Goal: Task Accomplishment & Management: Use online tool/utility

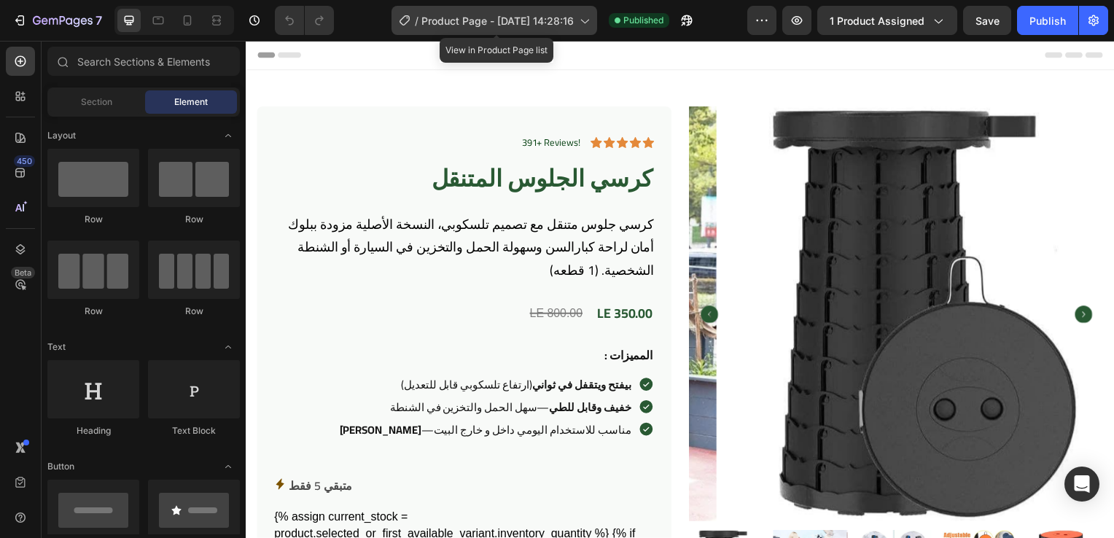
click at [583, 20] on icon at bounding box center [584, 20] width 15 height 15
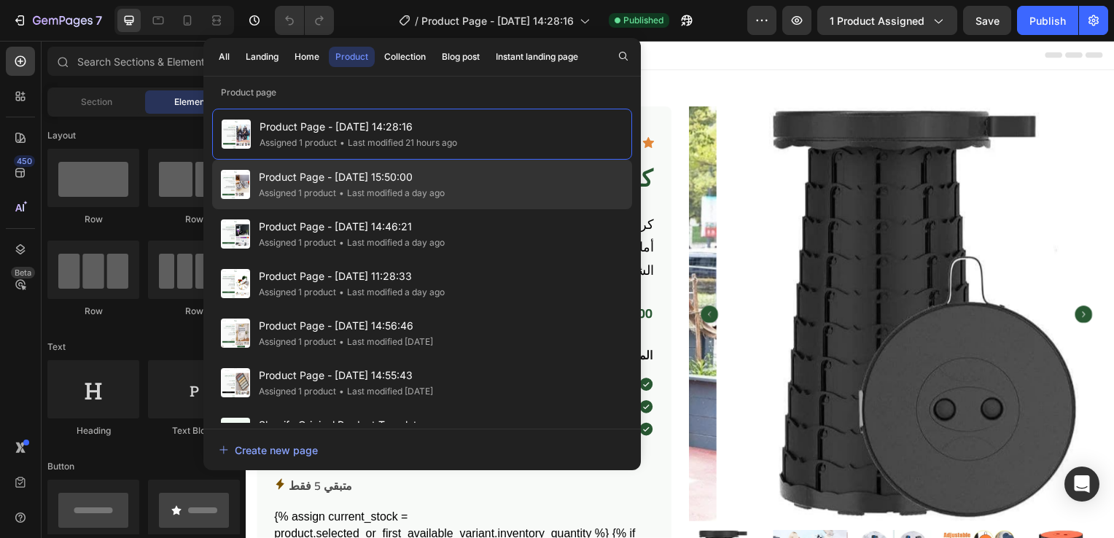
click at [456, 209] on div "Product Page - Aug 25, 15:50:00 Assigned 1 product • Last modified a day ago" at bounding box center [422, 234] width 420 height 50
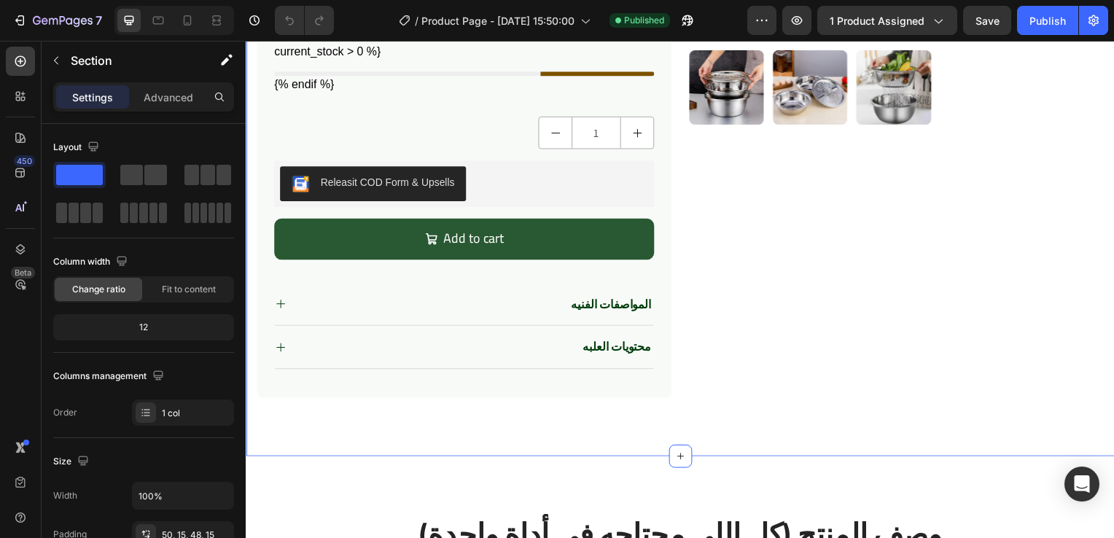
scroll to position [481, 0]
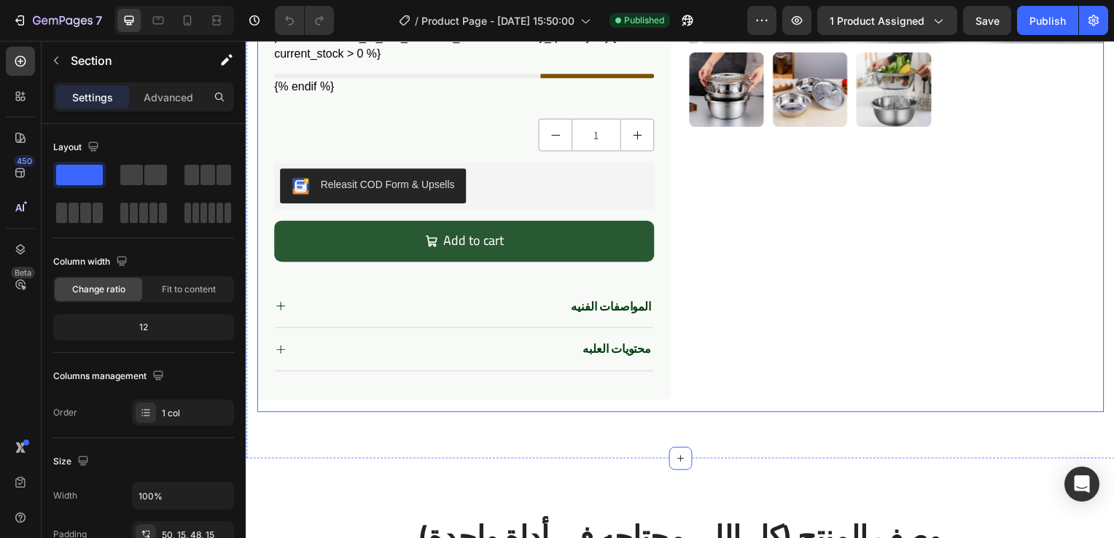
click at [702, 311] on div "Product Images" at bounding box center [901, 20] width 418 height 789
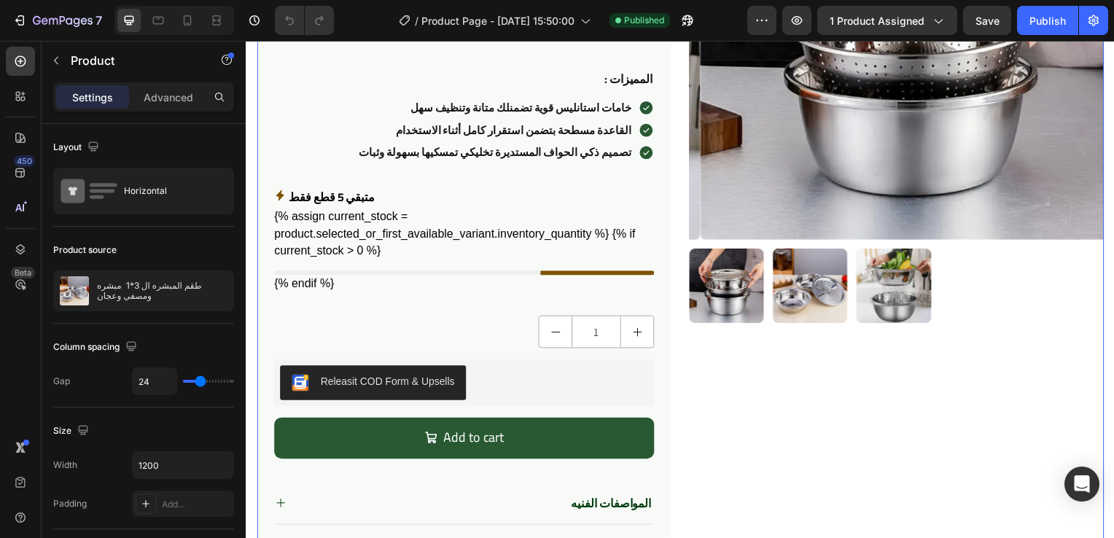
scroll to position [282, 0]
click at [210, 22] on icon at bounding box center [216, 20] width 15 height 15
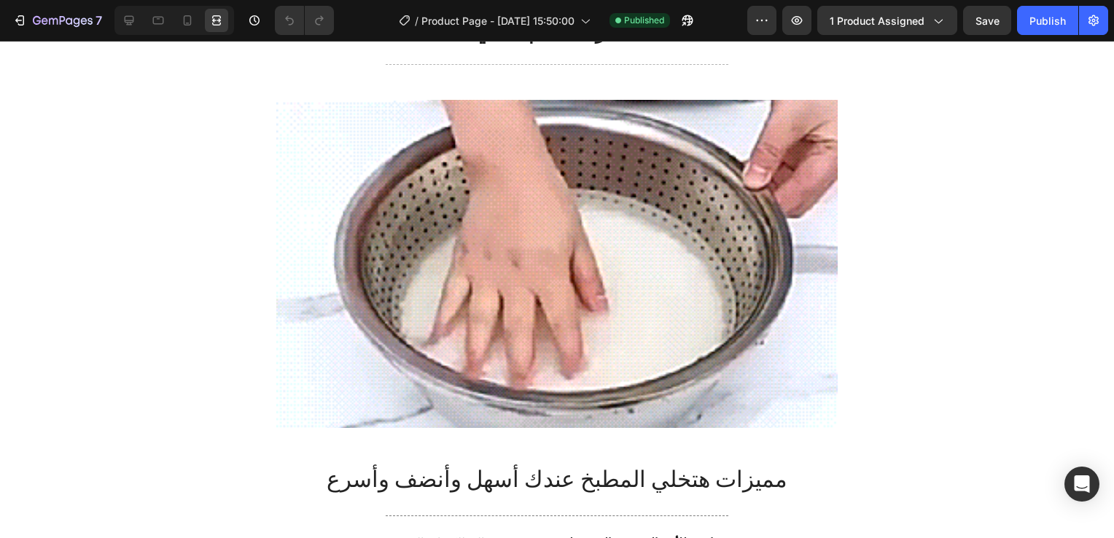
scroll to position [1593, 0]
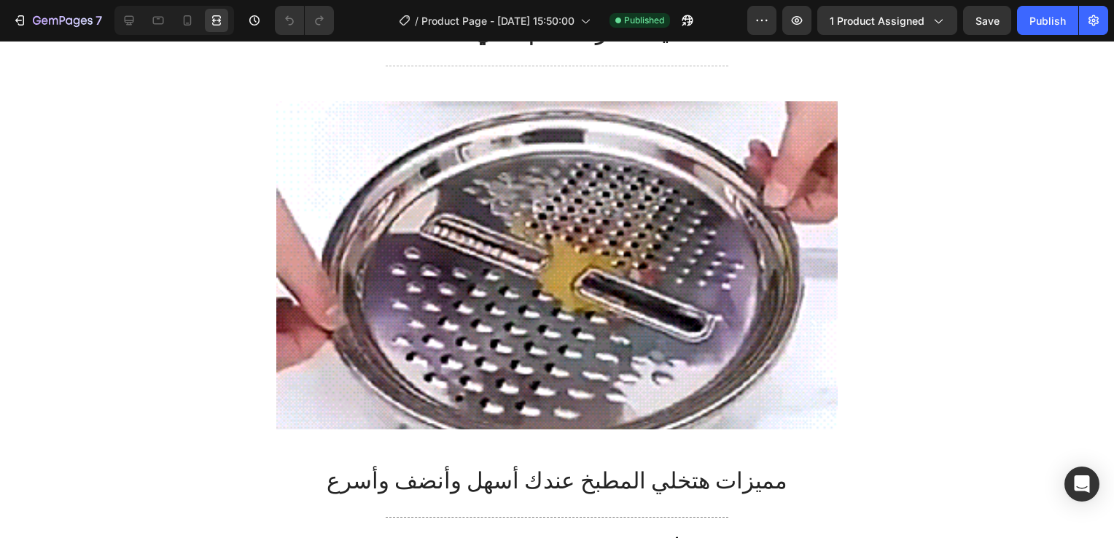
click at [510, 147] on img at bounding box center [556, 265] width 561 height 328
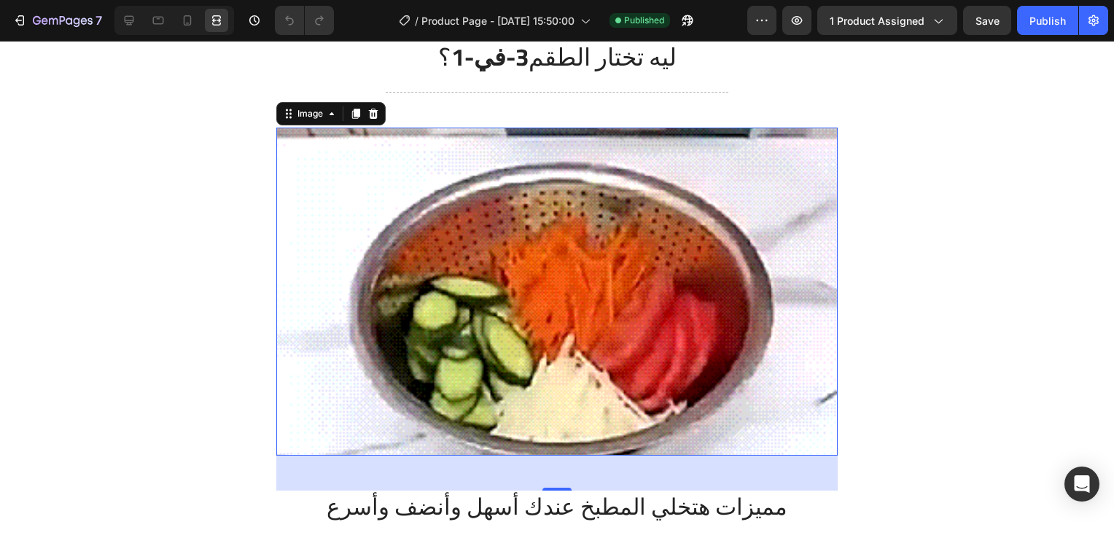
scroll to position [1568, 0]
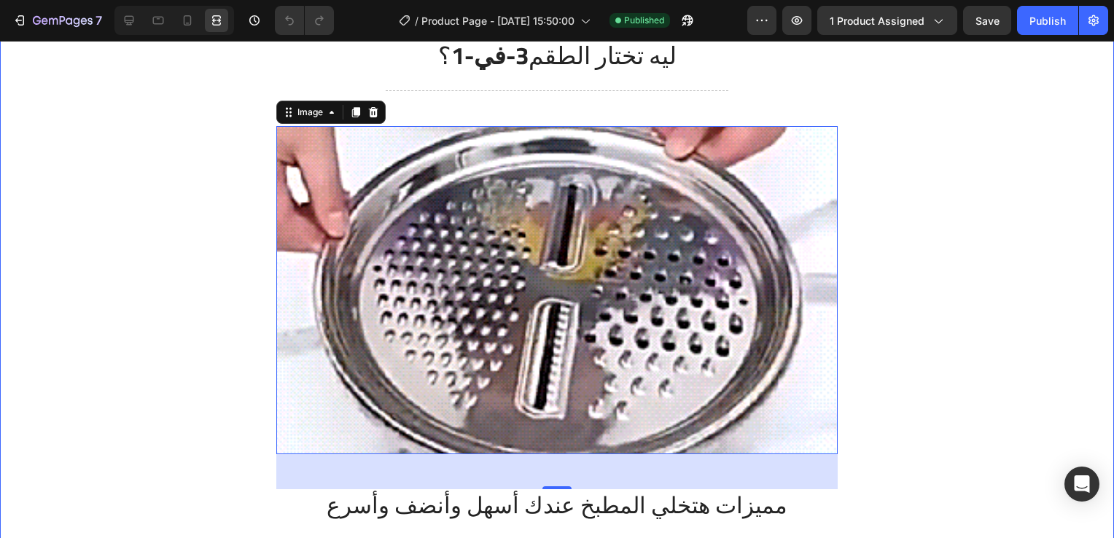
click at [1023, 303] on div "ليه تختار الطقم 3-في-1 ؟ Heading Title Line Image 48 مميزات هتخلي المطبخ عندك أ…" at bounding box center [557, 400] width 1092 height 722
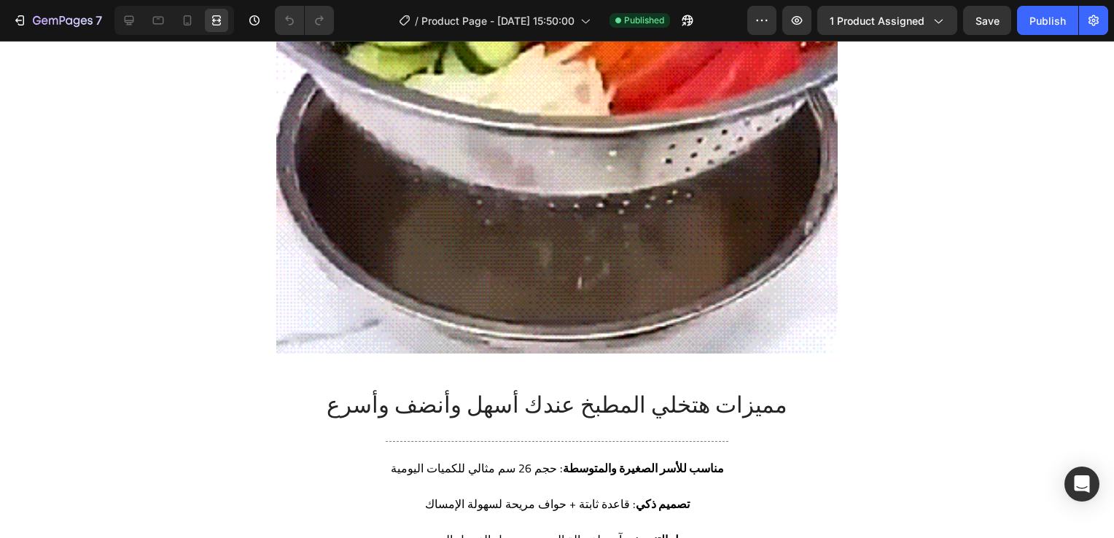
scroll to position [1595, 0]
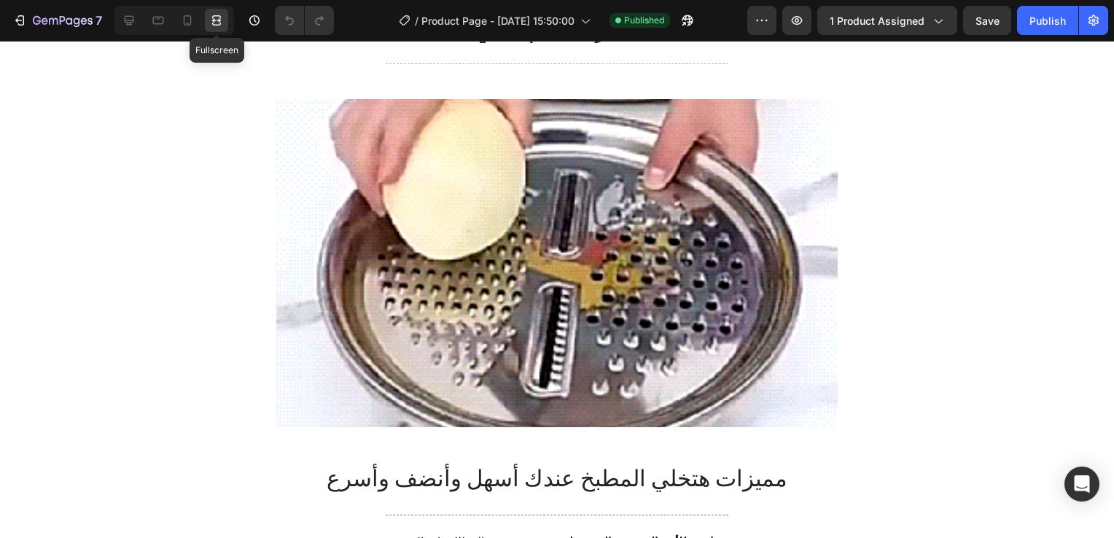
click at [217, 23] on icon at bounding box center [216, 24] width 9 height 3
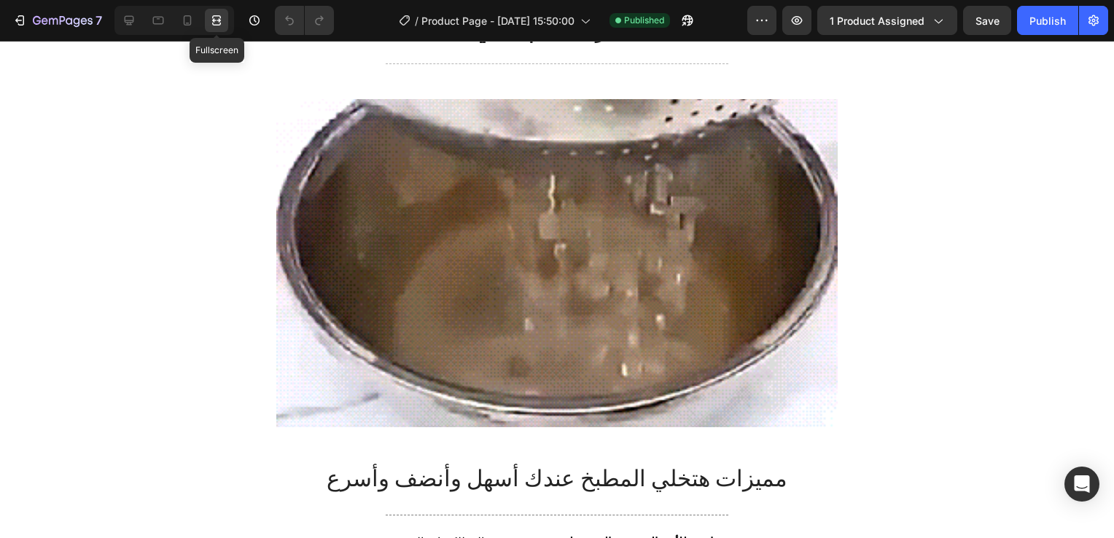
click at [216, 18] on icon at bounding box center [216, 20] width 15 height 15
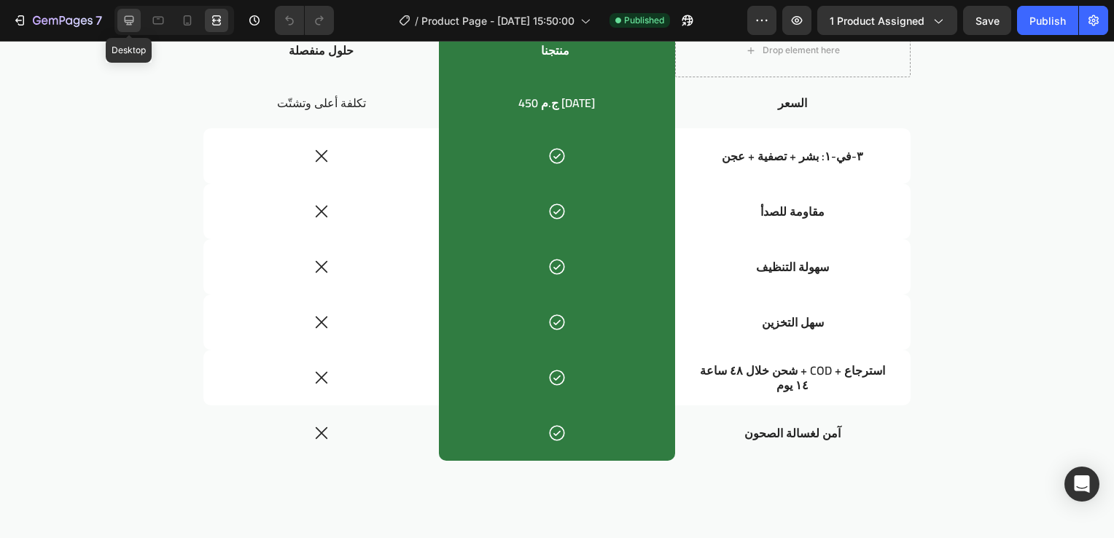
scroll to position [2472, 0]
click at [123, 23] on icon at bounding box center [129, 20] width 15 height 15
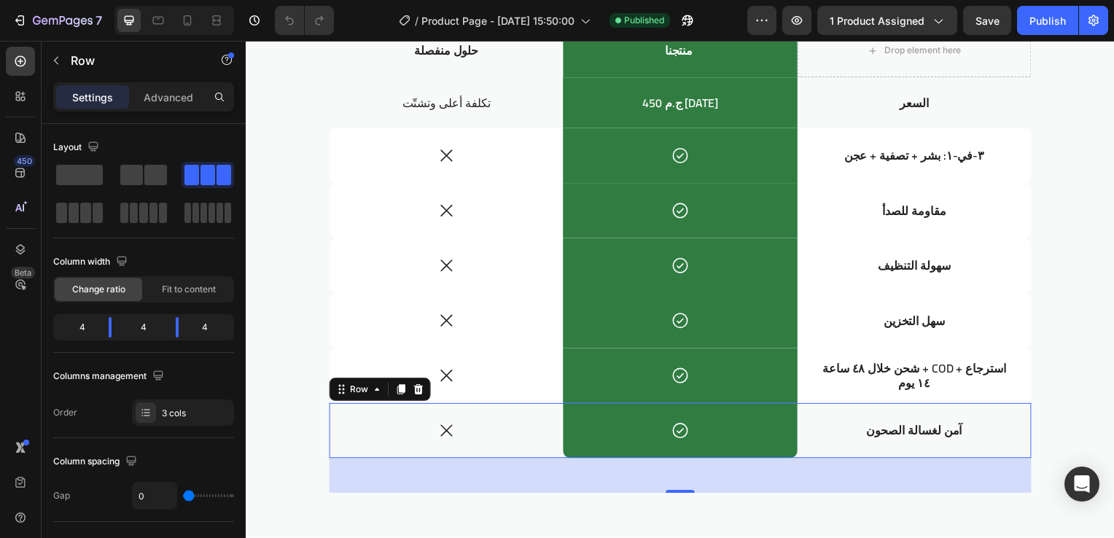
click at [942, 451] on div "آمن لغسالة الصحون Text Block" at bounding box center [919, 433] width 236 height 55
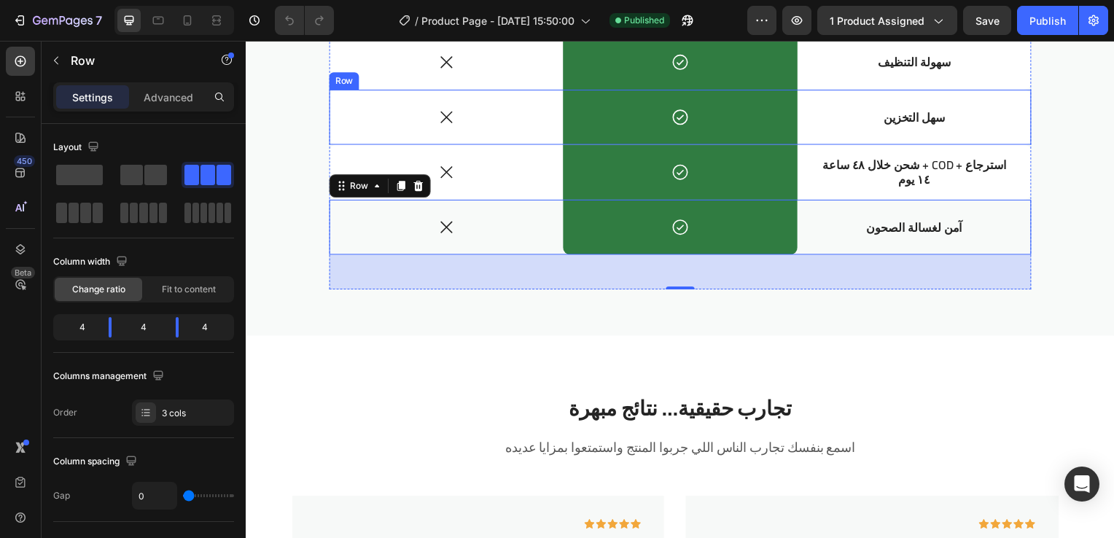
scroll to position [2680, 0]
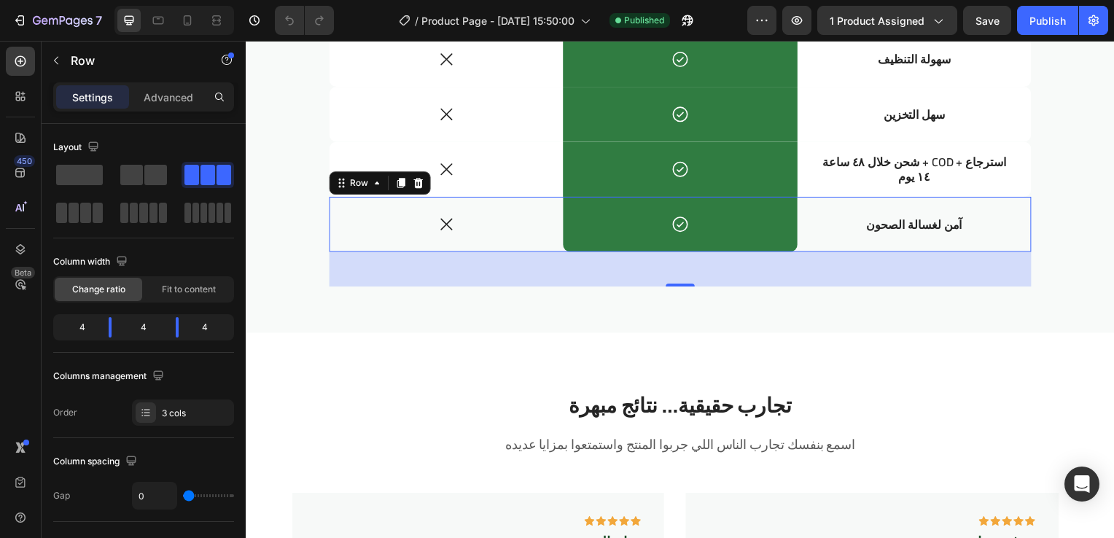
click at [987, 238] on div "آمن لغسالة الصحون Text Block" at bounding box center [919, 225] width 236 height 55
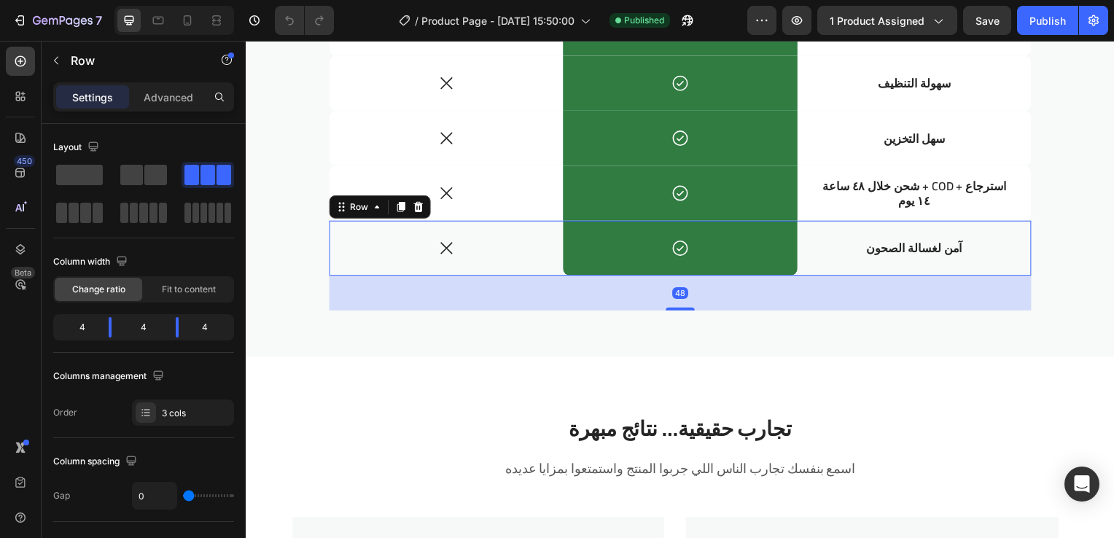
click at [1003, 230] on div "آمن لغسالة الصحون Text Block" at bounding box center [919, 249] width 236 height 55
click at [823, 260] on div "آمن لغسالة الصحون Text Block" at bounding box center [919, 249] width 236 height 55
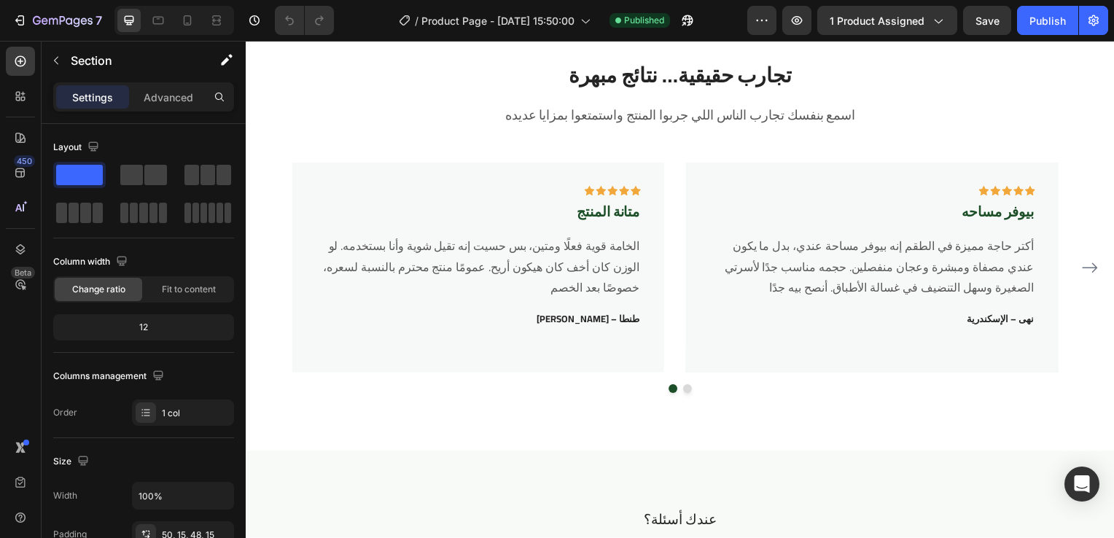
scroll to position [3003, 0]
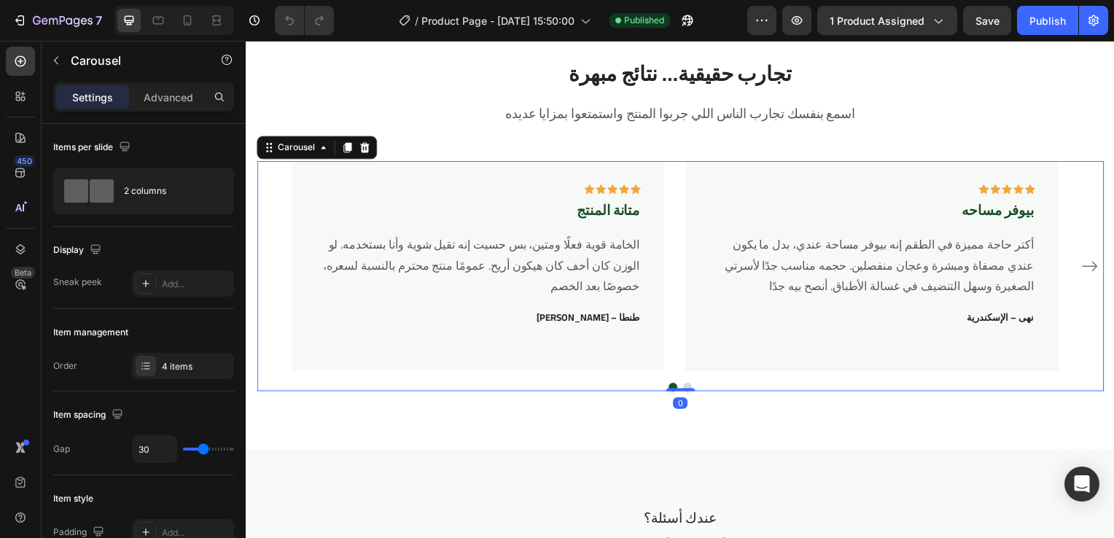
click at [674, 279] on div "Icon Icon Icon Icon Icon Row متانة المنتج Text block الخامة قوية فعلًا ومتين، ب…" at bounding box center [683, 268] width 783 height 211
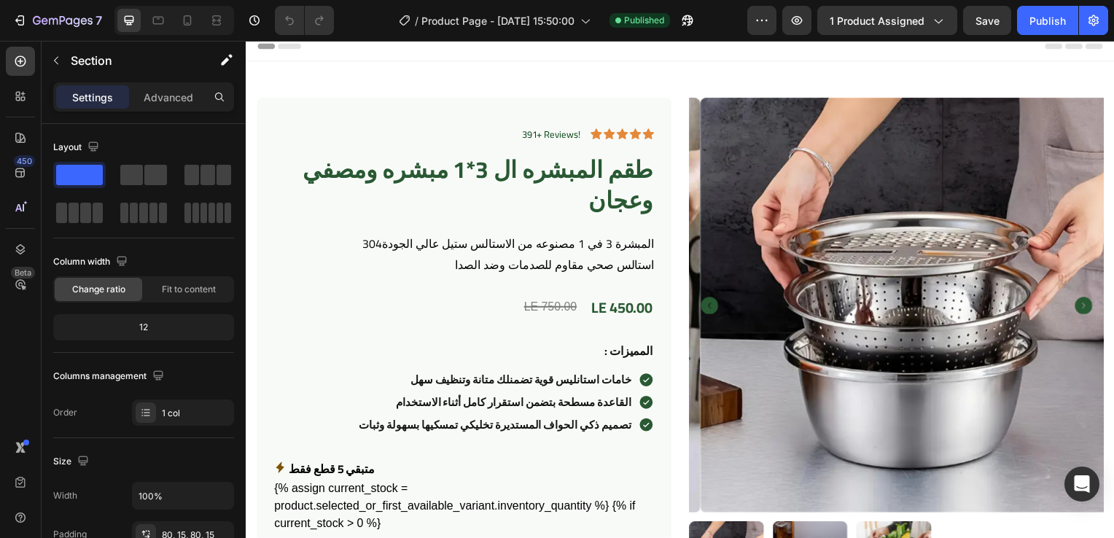
scroll to position [0, 0]
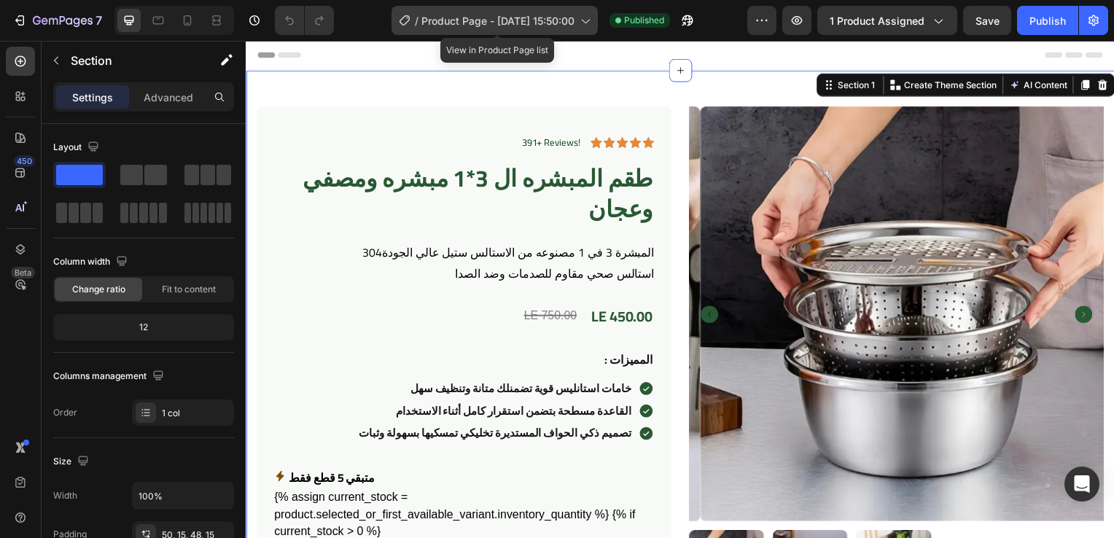
click at [586, 29] on div "/ Product Page - [DATE] 15:50:00" at bounding box center [495, 20] width 206 height 29
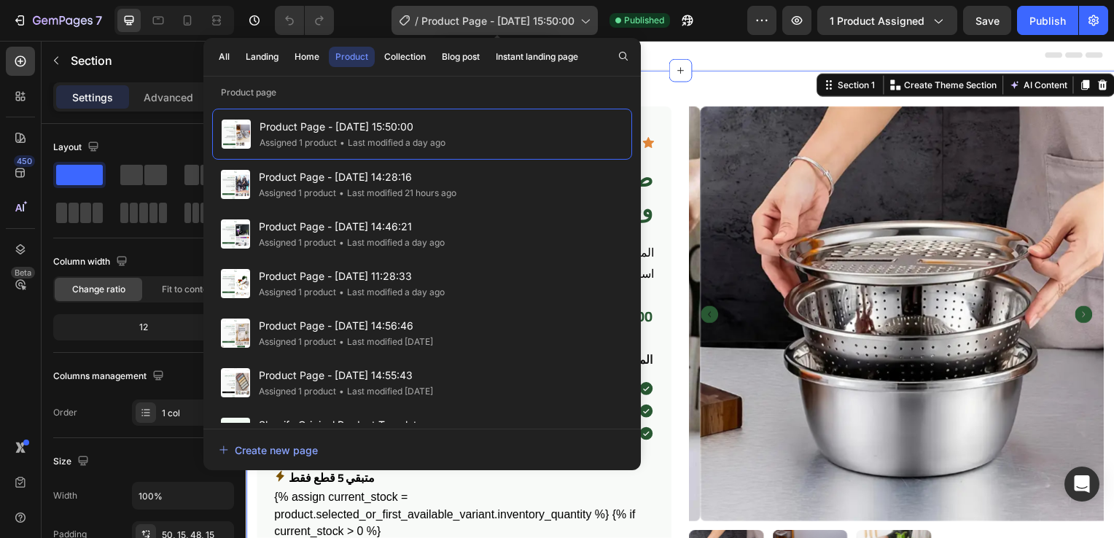
click at [586, 29] on div "/ Product Page - [DATE] 15:50:00" at bounding box center [495, 20] width 206 height 29
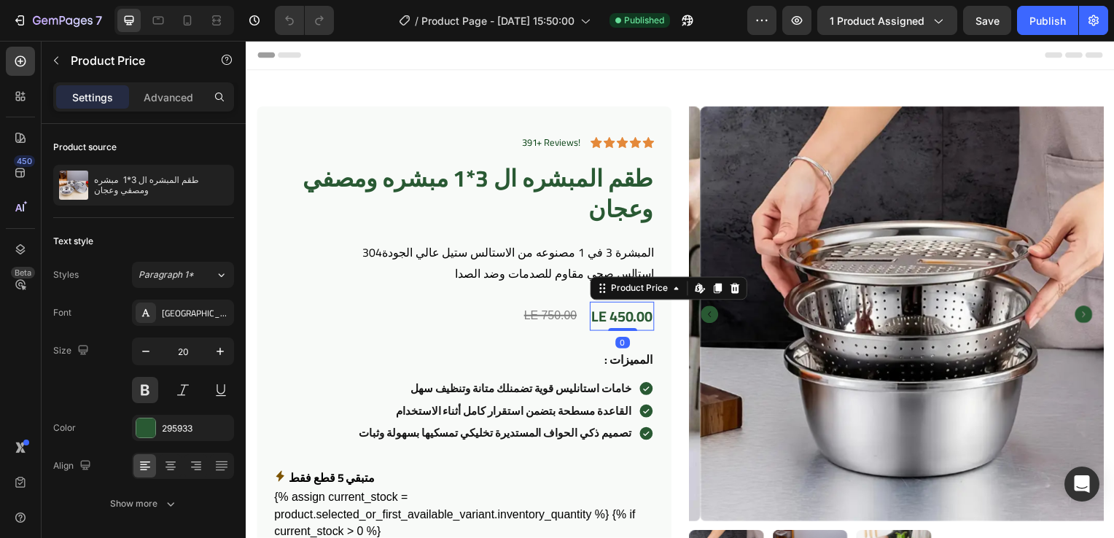
click at [620, 323] on div "LE 450.00" at bounding box center [624, 318] width 65 height 29
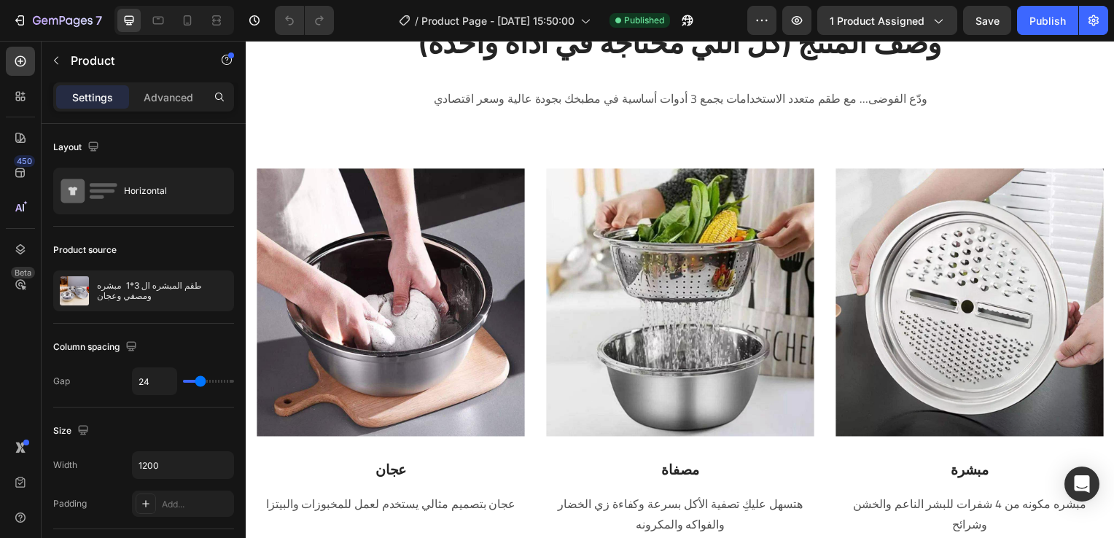
scroll to position [973, 0]
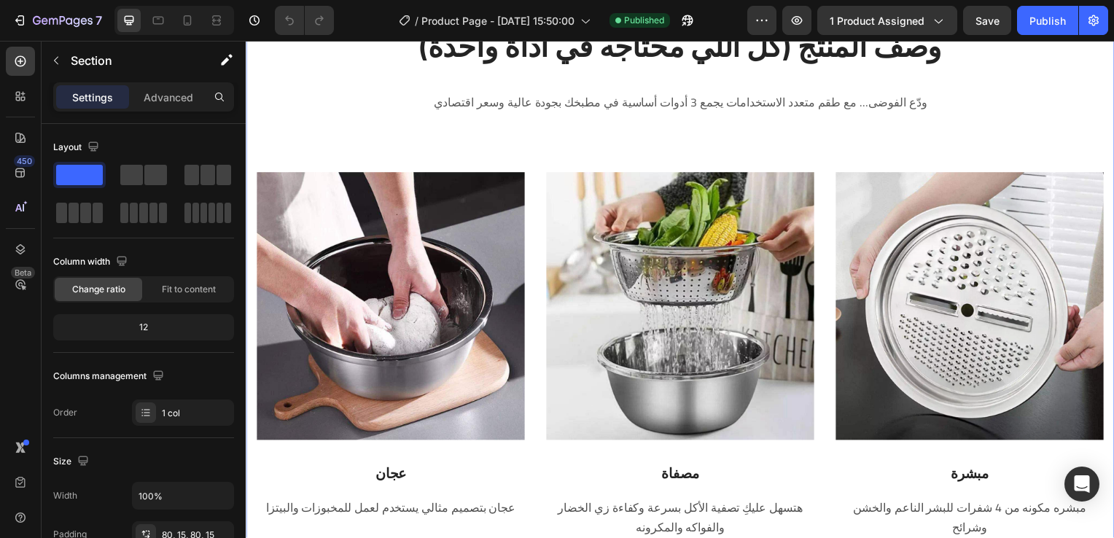
click at [1038, 144] on div "وصف المنتج (كل اللي محتاجه في أداة واحدة) Heading ودّع الفوضى… مع طقم متعدد الا…" at bounding box center [683, 285] width 853 height 517
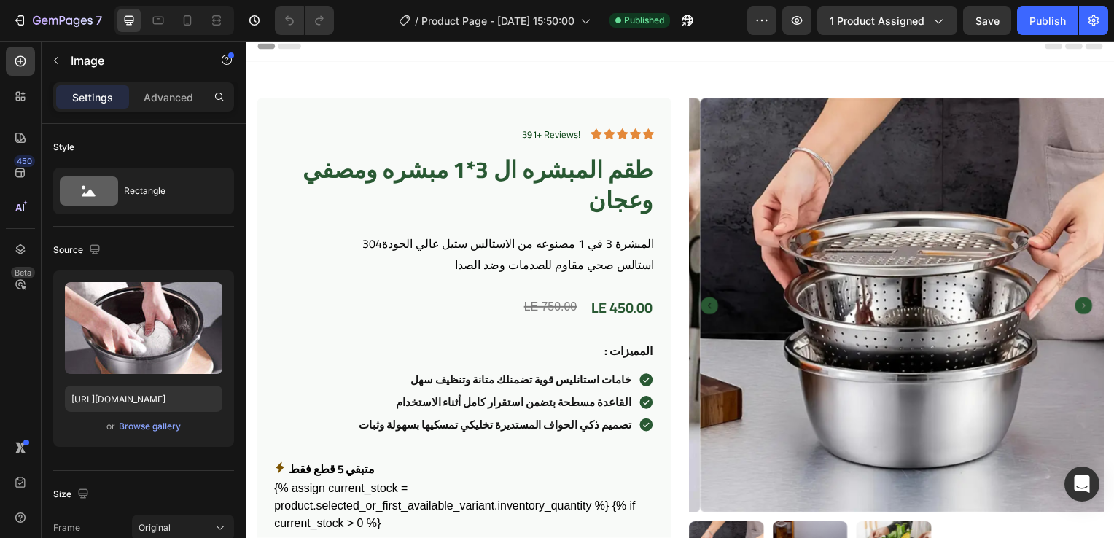
scroll to position [0, 0]
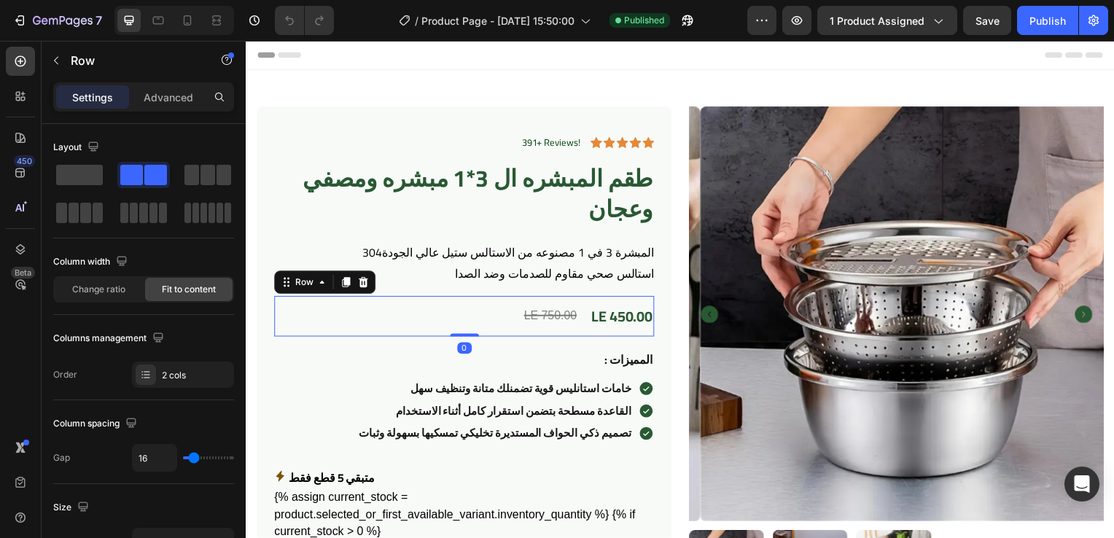
click at [607, 300] on div "LE 750.00 Compare Price Compare Price LE 450.00 Product Price Product Price Row…" at bounding box center [465, 318] width 383 height 41
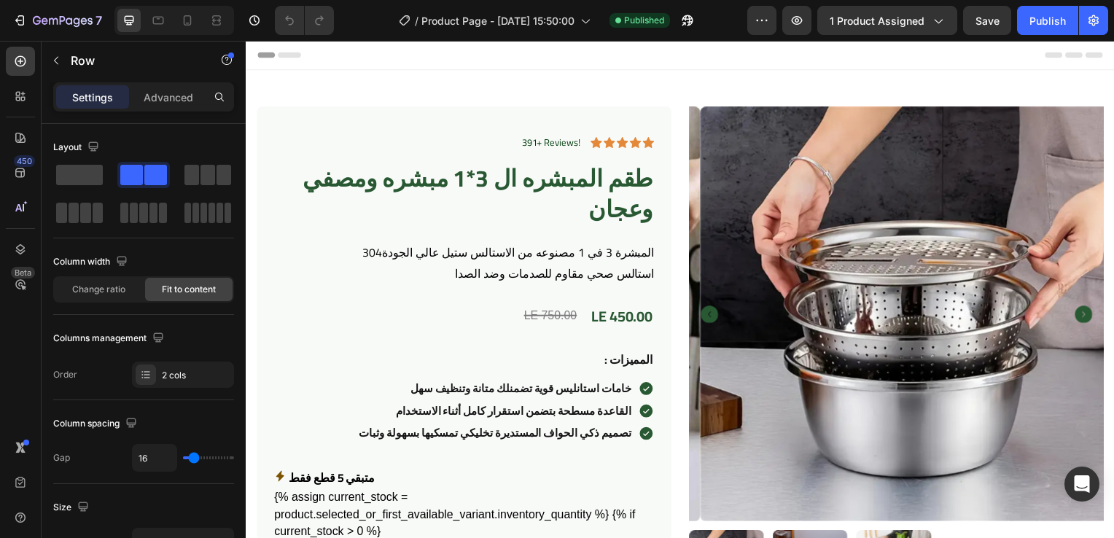
click at [481, 306] on div "LE 750.00 Compare Price Compare Price LE 450.00 Product Price Product Price Row" at bounding box center [465, 318] width 383 height 41
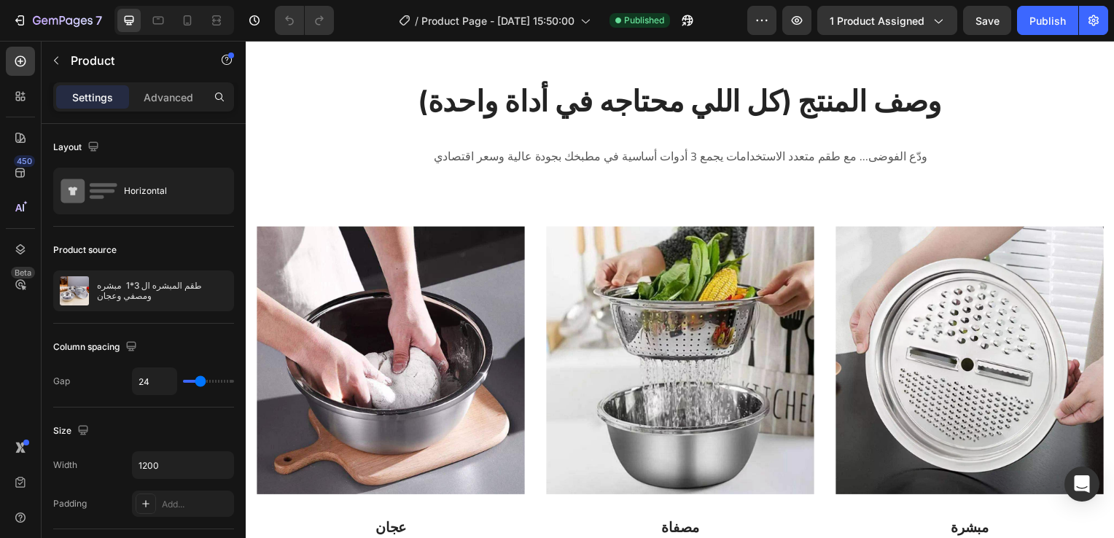
scroll to position [920, 0]
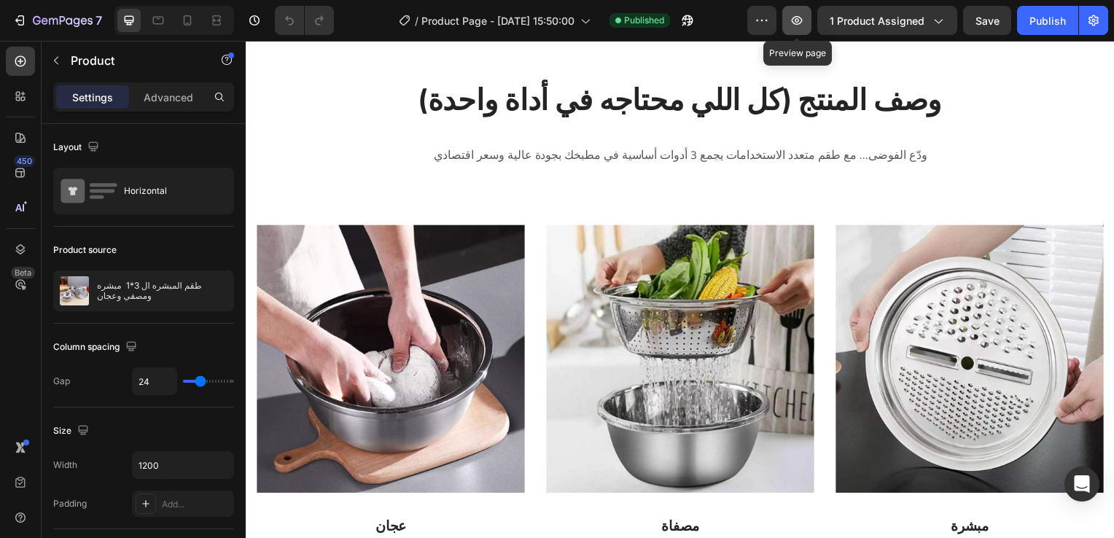
click at [811, 26] on button "button" at bounding box center [796, 20] width 29 height 29
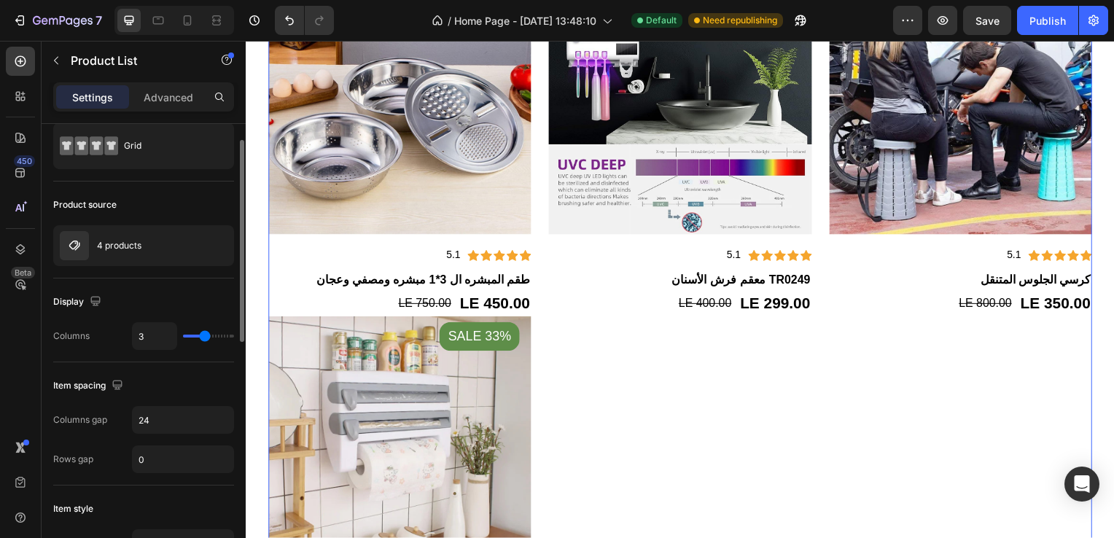
scroll to position [41, 0]
click at [148, 454] on input "0" at bounding box center [183, 458] width 101 height 26
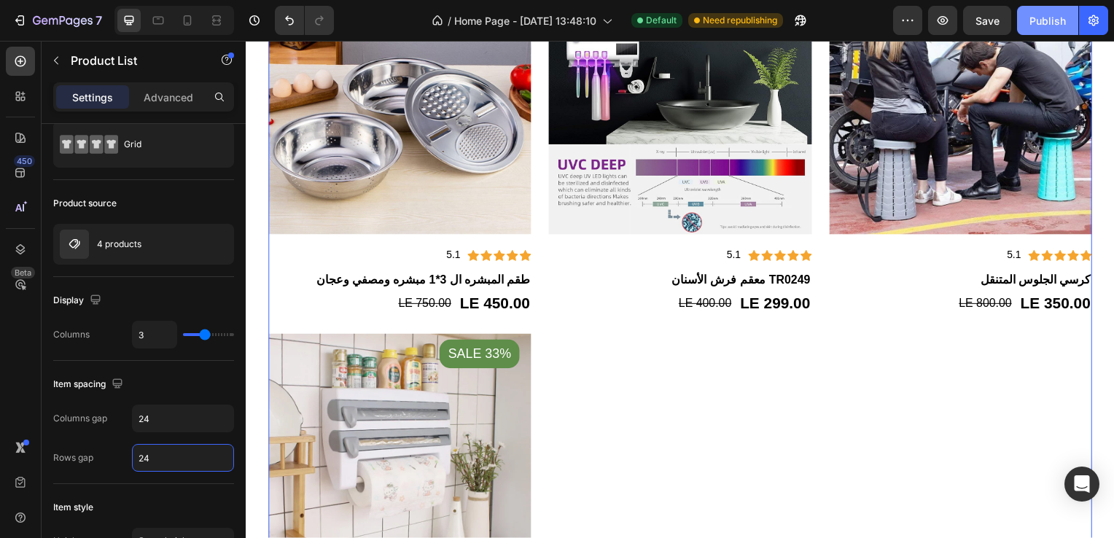
type input "24"
click at [1035, 8] on button "Publish" at bounding box center [1047, 20] width 61 height 29
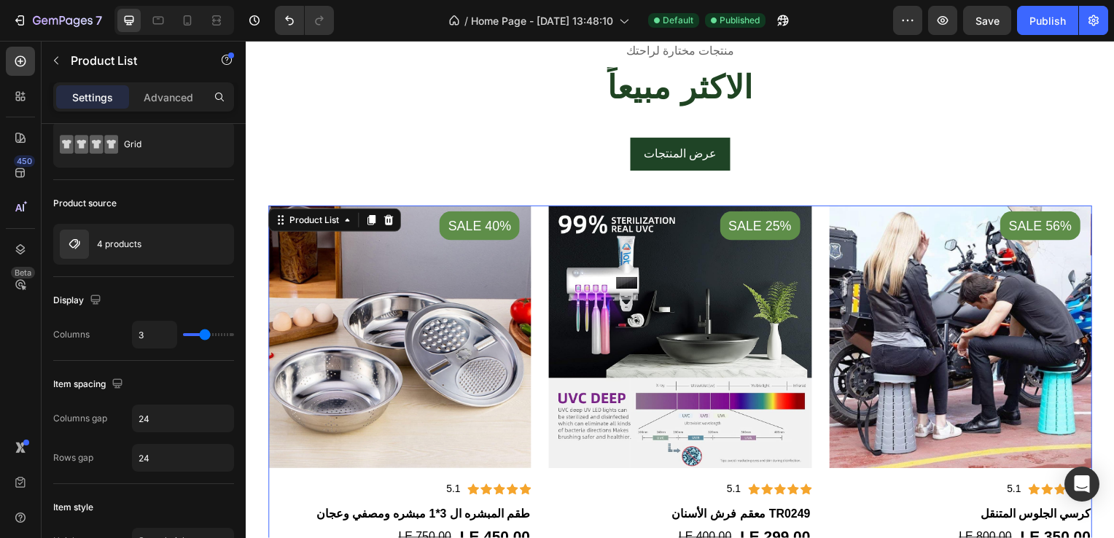
scroll to position [691, 0]
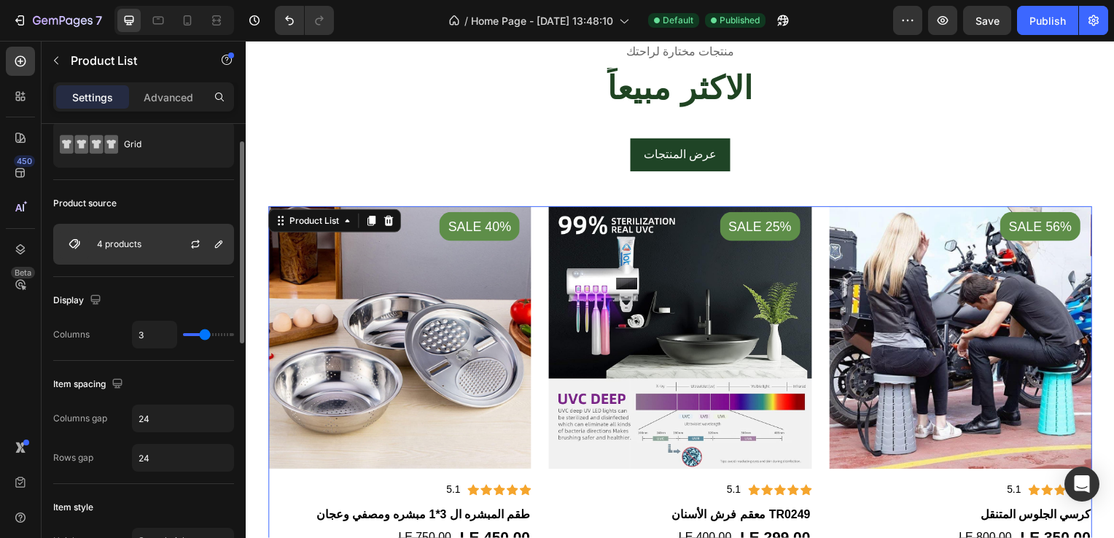
click at [160, 249] on div "4 products" at bounding box center [143, 244] width 181 height 41
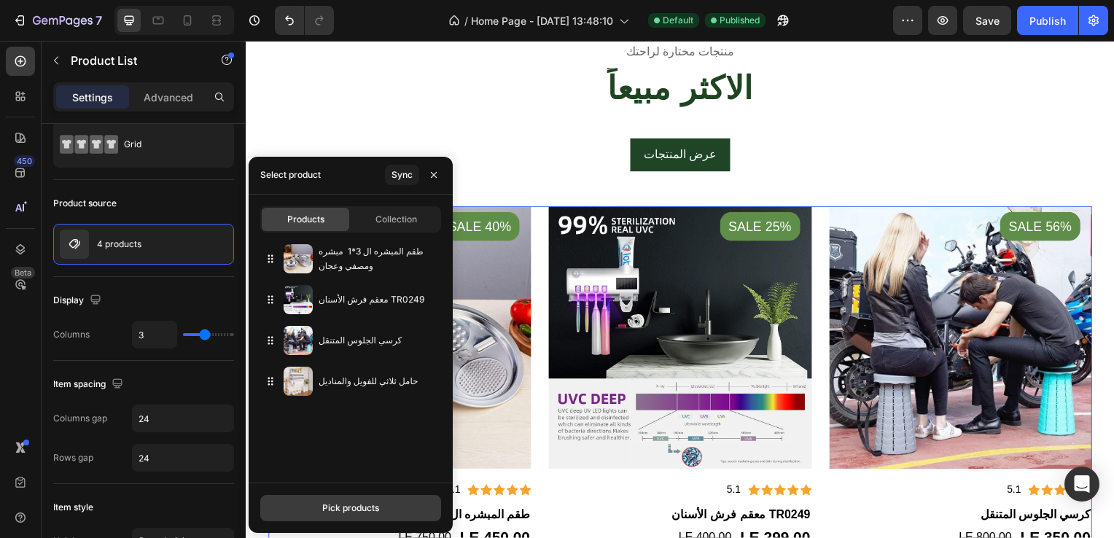
click at [297, 514] on button "Pick products" at bounding box center [350, 508] width 181 height 26
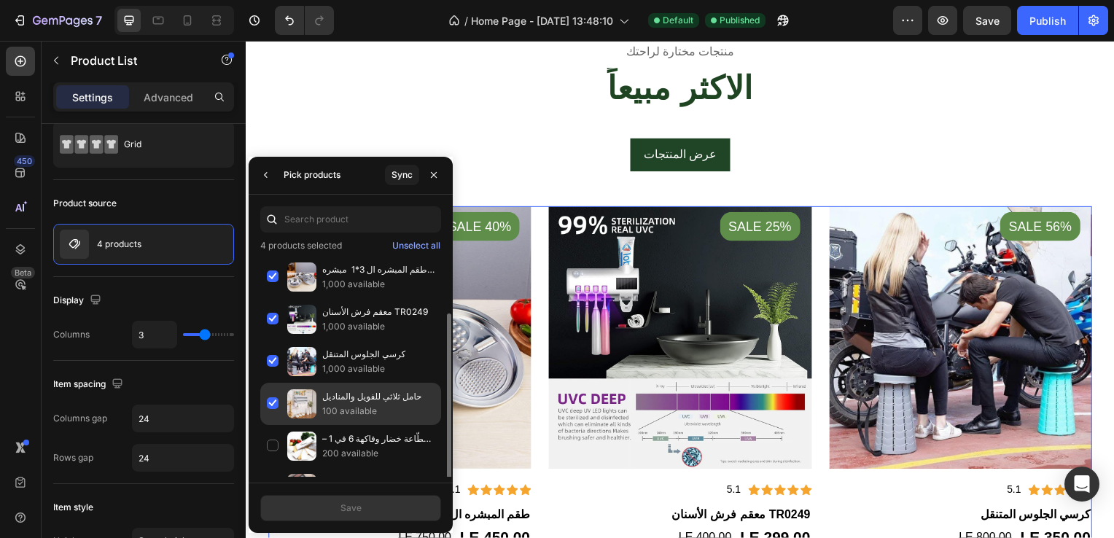
scroll to position [31, 0]
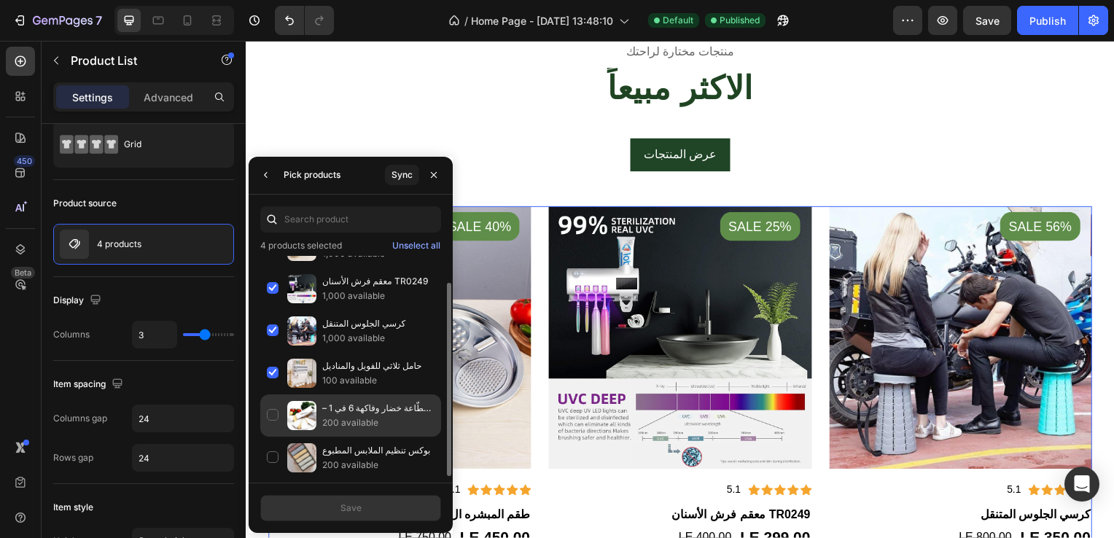
click at [274, 437] on div "قطّاعة خضار وفاكهة 6 في 1 – مندولين احترافي 200 available" at bounding box center [350, 458] width 181 height 42
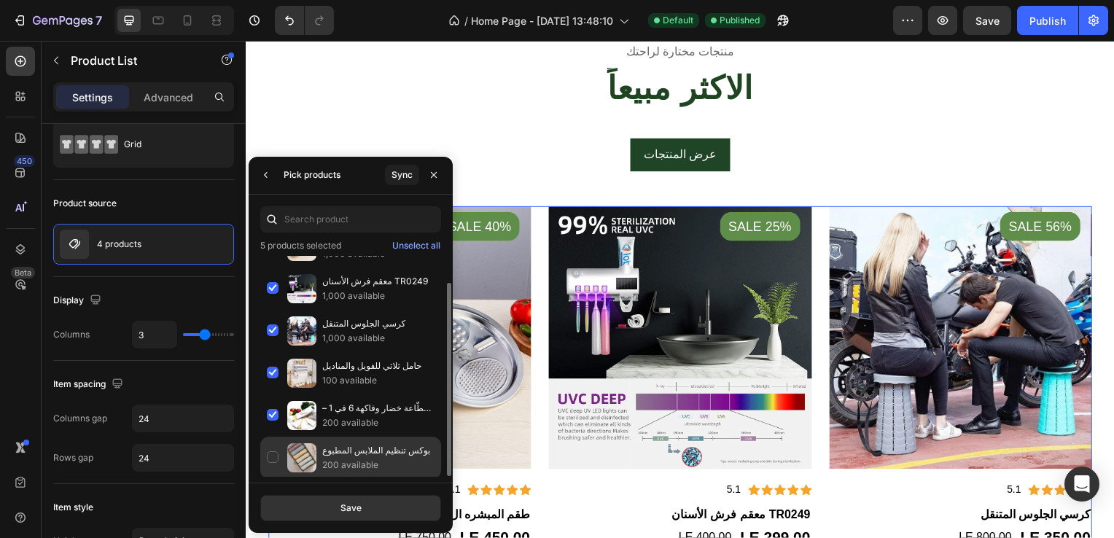
click at [274, 459] on div "بوكس تنظيم الملابس المطبوع 200 available" at bounding box center [350, 458] width 181 height 42
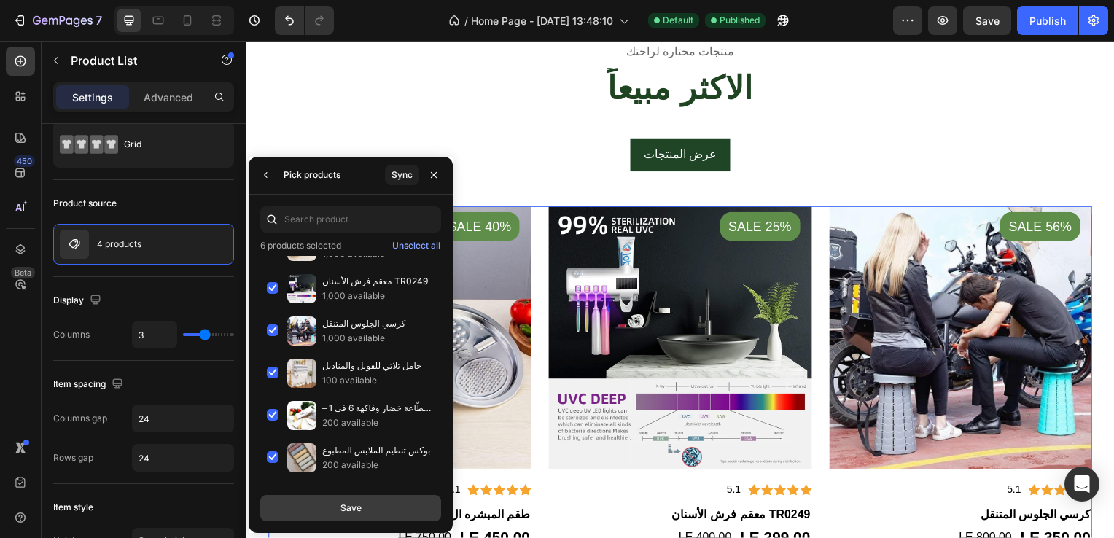
click at [319, 503] on button "Save" at bounding box center [350, 508] width 181 height 26
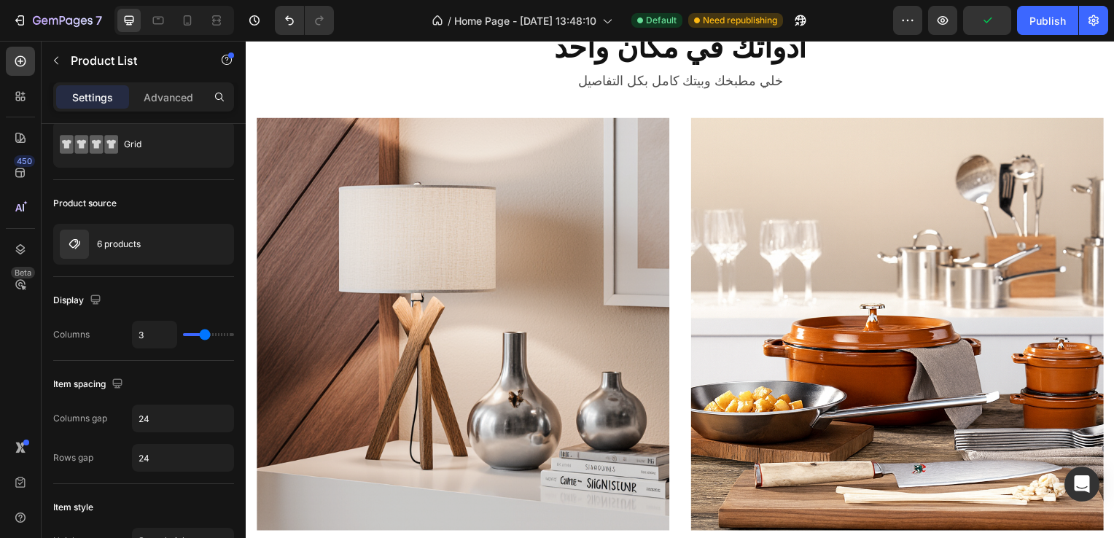
scroll to position [0, 0]
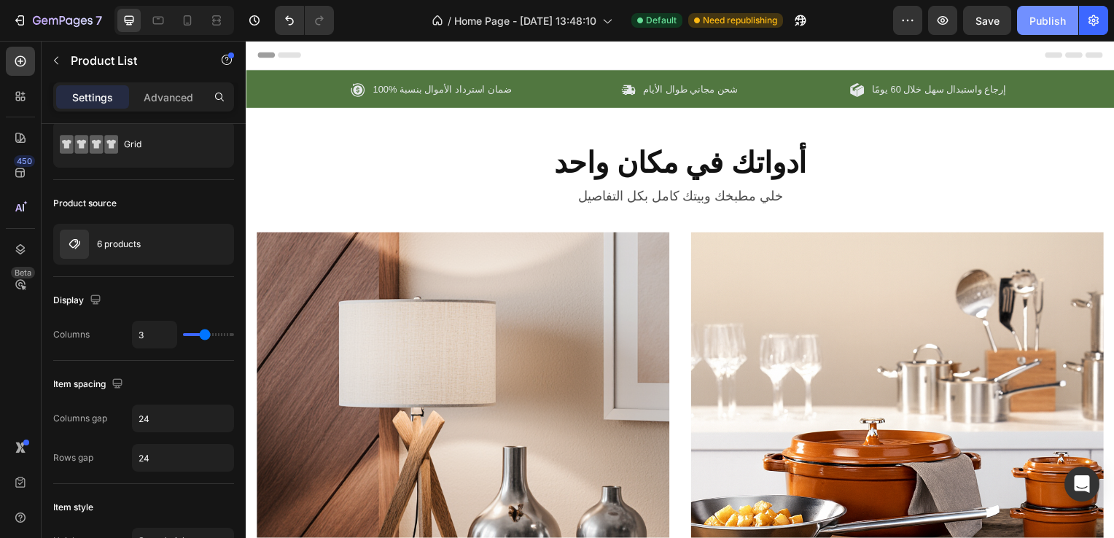
click at [1033, 31] on button "Publish" at bounding box center [1047, 20] width 61 height 29
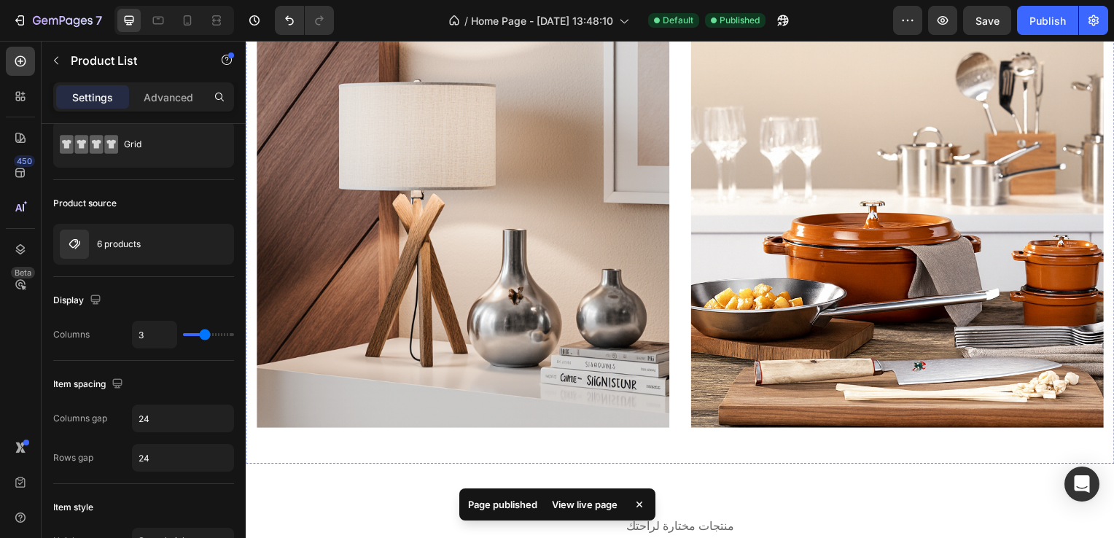
scroll to position [220, 0]
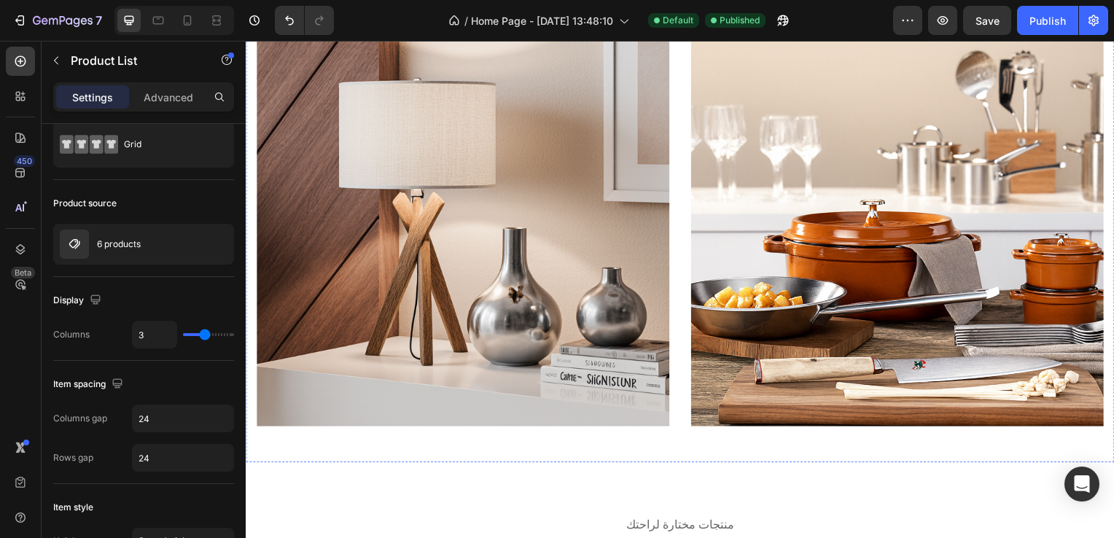
click at [1048, 215] on img at bounding box center [902, 222] width 416 height 416
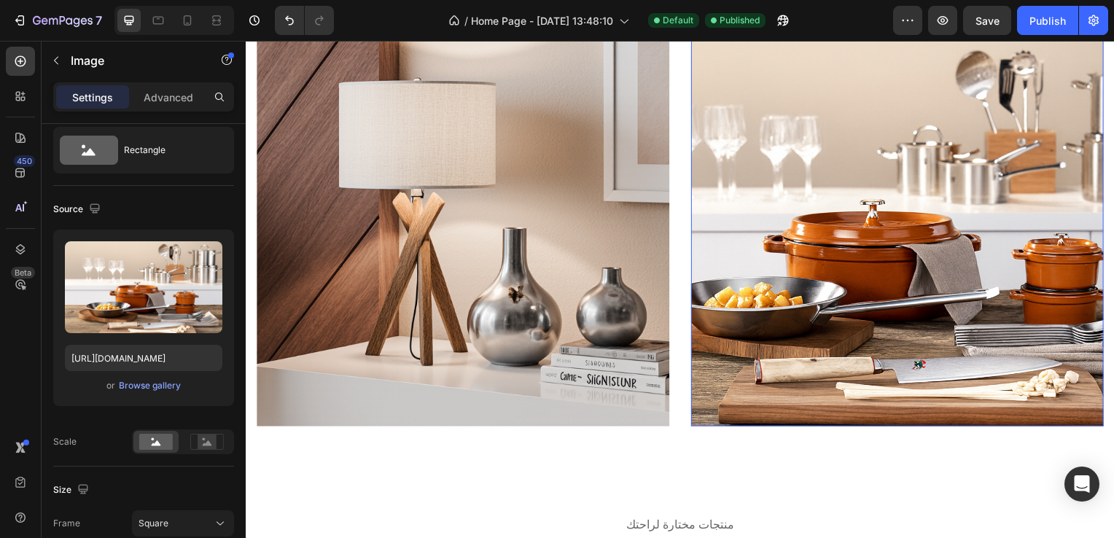
scroll to position [0, 0]
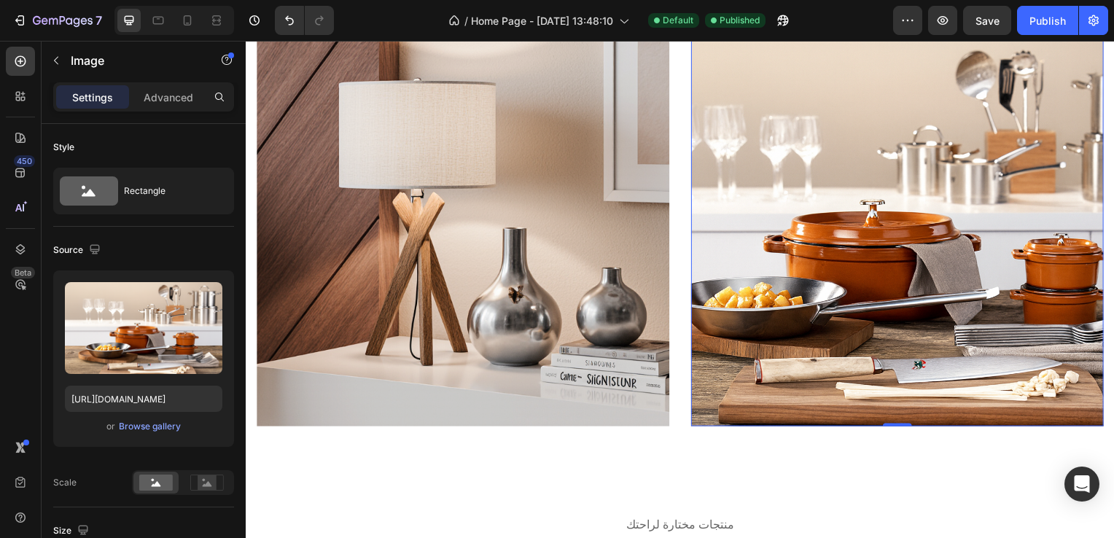
click at [950, 185] on img at bounding box center [902, 222] width 416 height 416
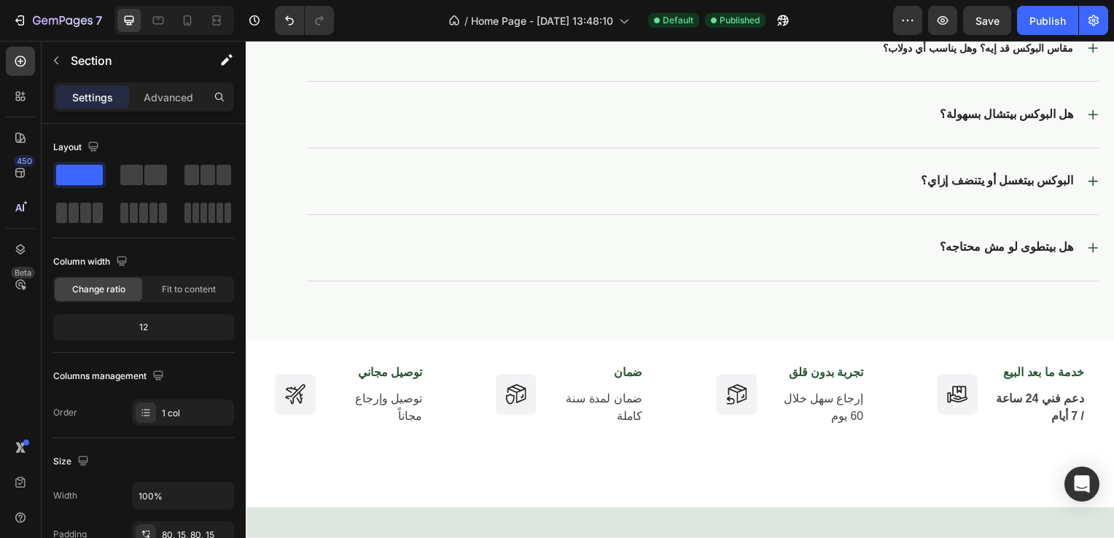
scroll to position [2295, 0]
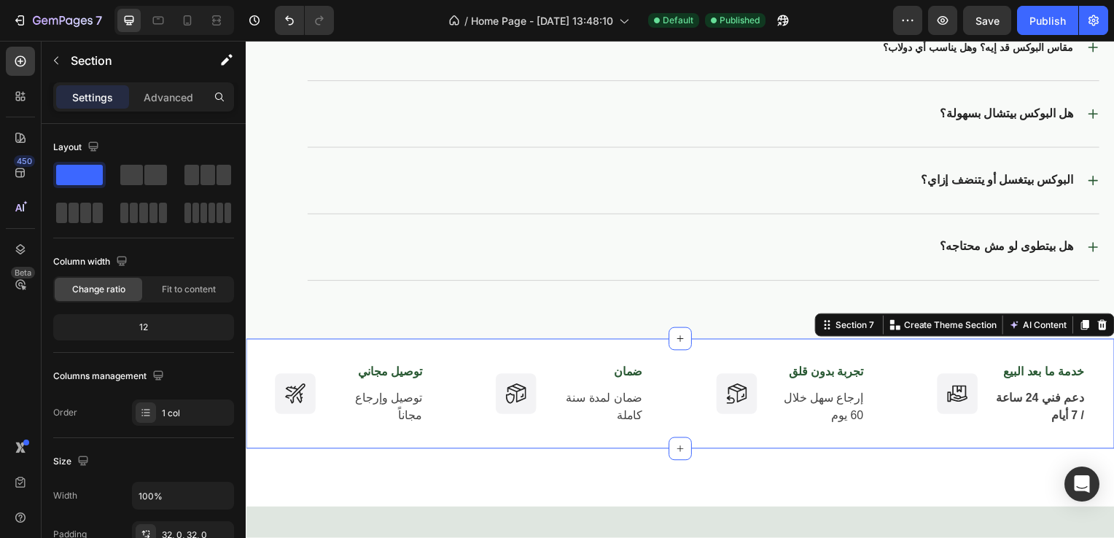
click at [648, 447] on div "Icon توصيل مجاني Text block توصيل وإرجاع مجاناً Text block Icon List Icon ضمان …" at bounding box center [683, 396] width 875 height 111
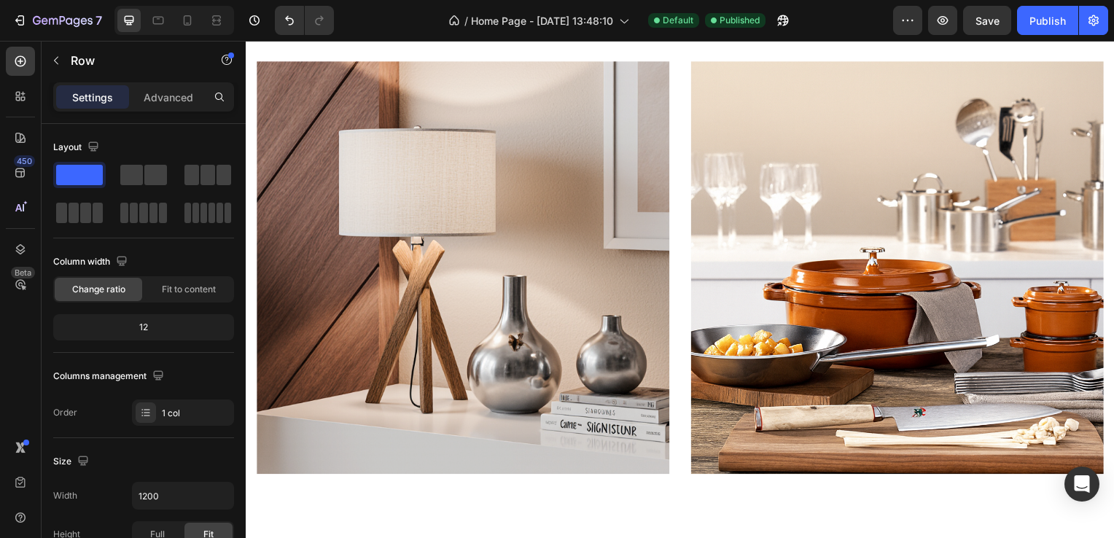
scroll to position [173, 0]
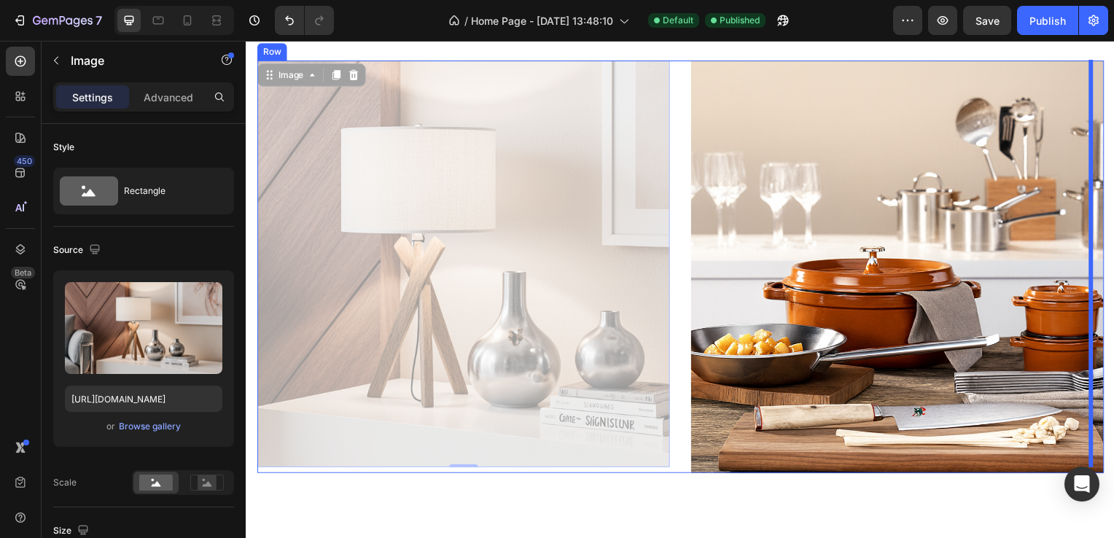
drag, startPoint x: 530, startPoint y: 211, endPoint x: 1123, endPoint y: -41, distance: 644.0
